Goal: Browse casually

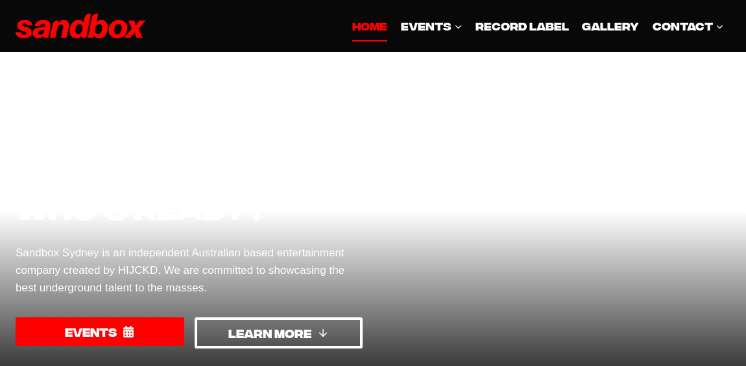
click at [418, 272] on div at bounding box center [556, 228] width 347 height 270
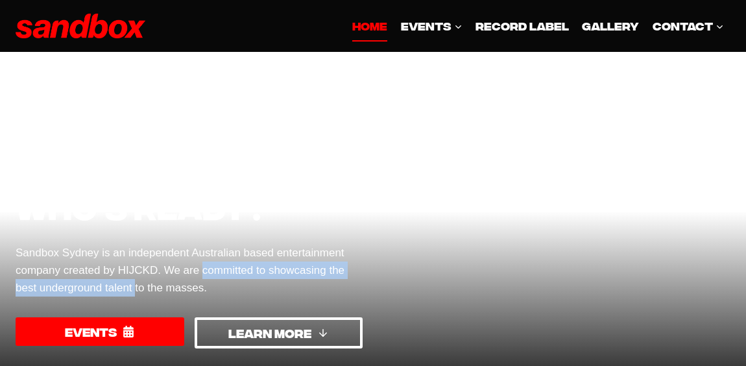
drag, startPoint x: 196, startPoint y: 273, endPoint x: 137, endPoint y: 292, distance: 62.1
click at [137, 292] on p "Sandbox Sydney is an independent Australian based entertainment company created…" at bounding box center [189, 270] width 347 height 53
copy p "committed to showcasing the best underground talent"
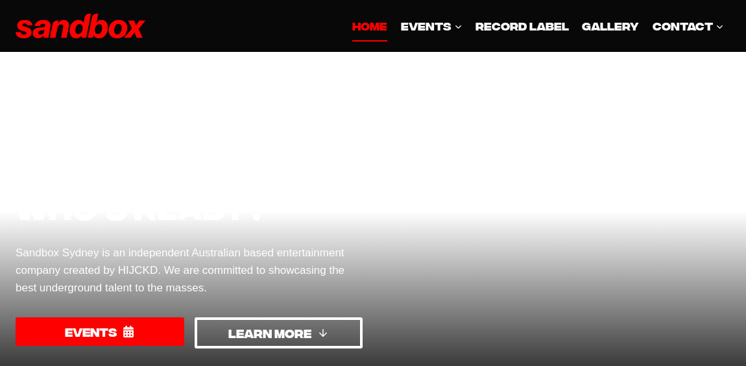
click at [370, 29] on link "HOME" at bounding box center [370, 25] width 48 height 31
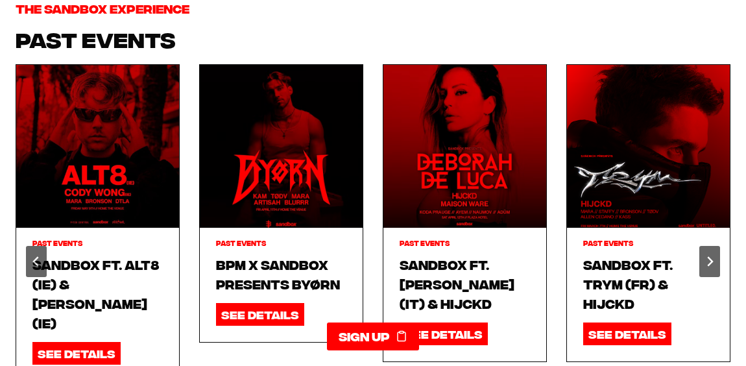
scroll to position [1427, 0]
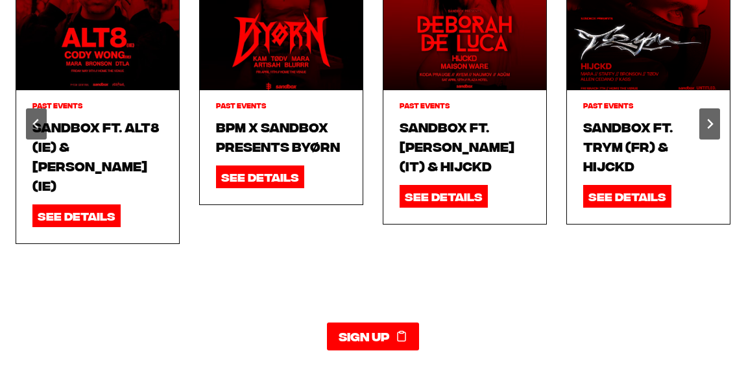
click at [414, 329] on button "Go to slide 9" at bounding box center [414, 332] width 6 height 6
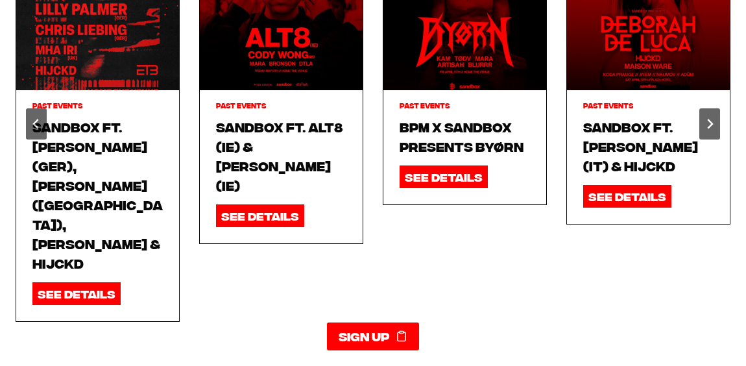
click at [409, 327] on li "Select a slide to show" at bounding box center [404, 332] width 10 height 11
click at [392, 329] on button "Go to slide 7" at bounding box center [393, 332] width 6 height 6
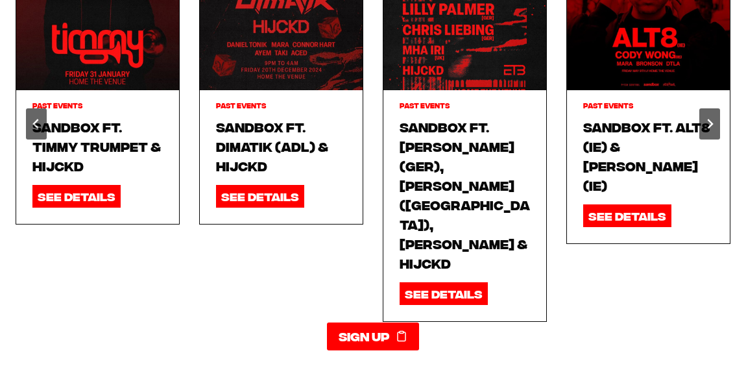
click at [382, 329] on button "Go to slide 6" at bounding box center [383, 332] width 6 height 6
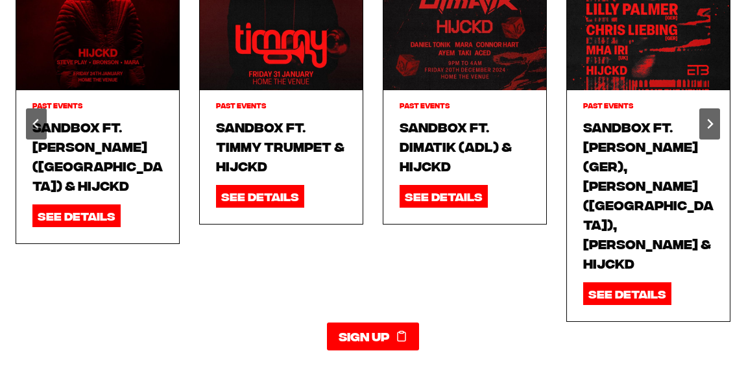
click at [373, 329] on button "Go to slide 5" at bounding box center [373, 332] width 6 height 6
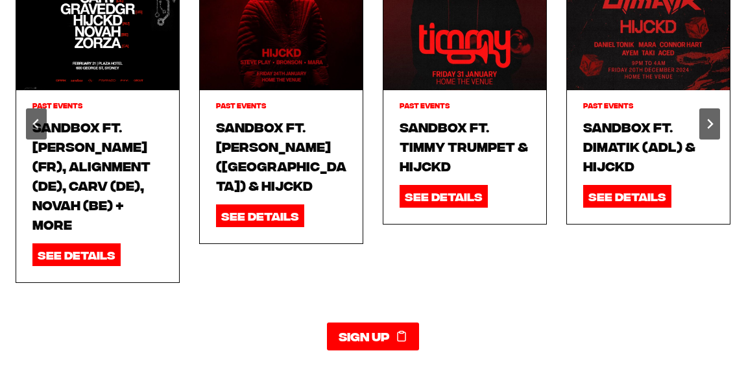
click at [361, 329] on button "Go to slide 4" at bounding box center [362, 332] width 6 height 6
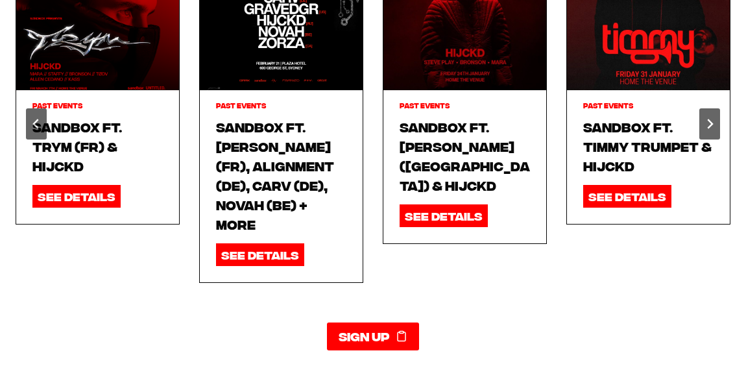
click at [351, 329] on button "Go to slide 3" at bounding box center [352, 332] width 6 height 6
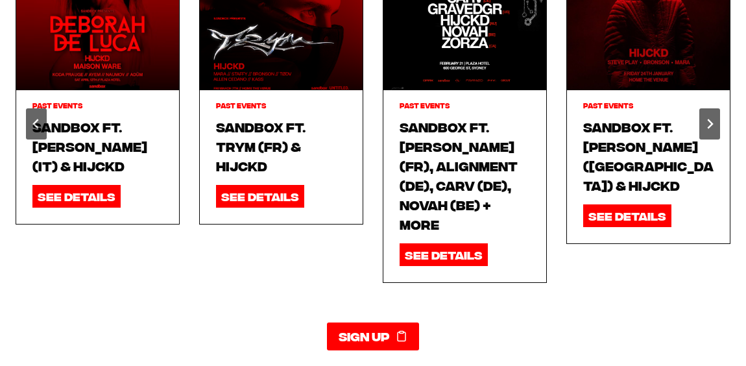
click at [342, 329] on button "Go to slide 2" at bounding box center [341, 332] width 6 height 6
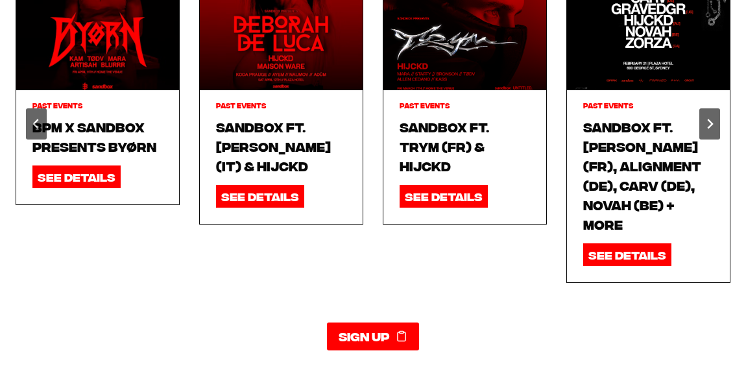
drag, startPoint x: 128, startPoint y: 276, endPoint x: 405, endPoint y: 113, distance: 321.7
click at [130, 274] on div "THE SANDBOX EXPERIENCE PAST EVENTS Past Events BPM x SANDBOX presents BYØRN SEE…" at bounding box center [373, 101] width 715 height 479
